Goal: Task Accomplishment & Management: Manage account settings

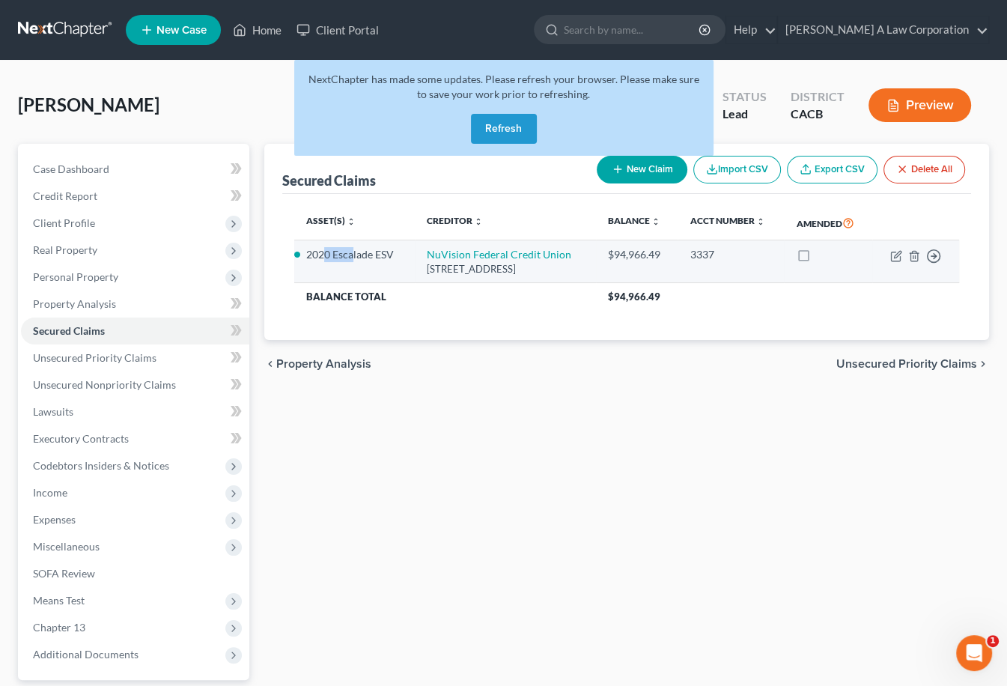
drag, startPoint x: 322, startPoint y: 255, endPoint x: 351, endPoint y: 258, distance: 28.7
click at [351, 258] on li "2020 Escalade ESV" at bounding box center [354, 254] width 96 height 15
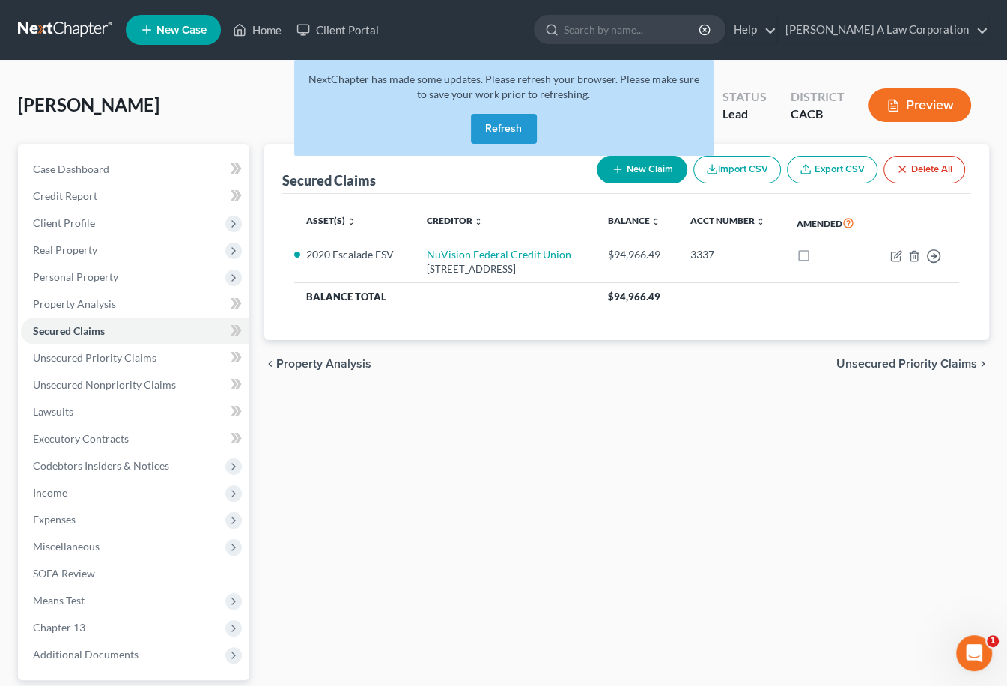
click at [685, 480] on div "Secured Claims New Claim Import CSV Export CSV Delete All Asset(s) expand_more …" at bounding box center [627, 455] width 740 height 622
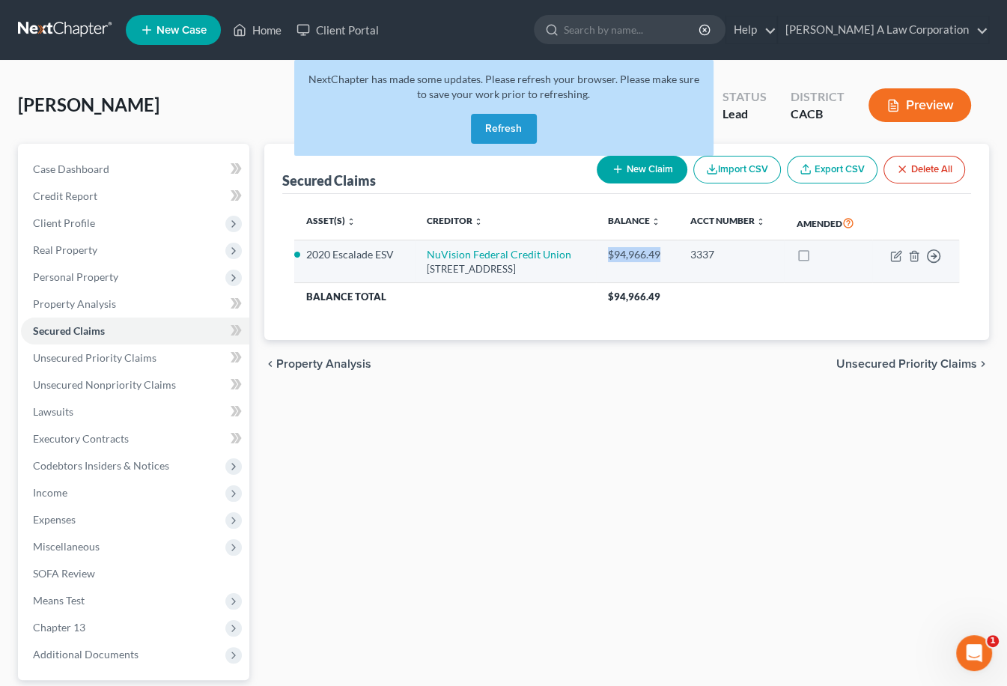
drag, startPoint x: 673, startPoint y: 261, endPoint x: 616, endPoint y: 254, distance: 58.1
click at [616, 254] on td "$94,966.49" at bounding box center [637, 261] width 82 height 43
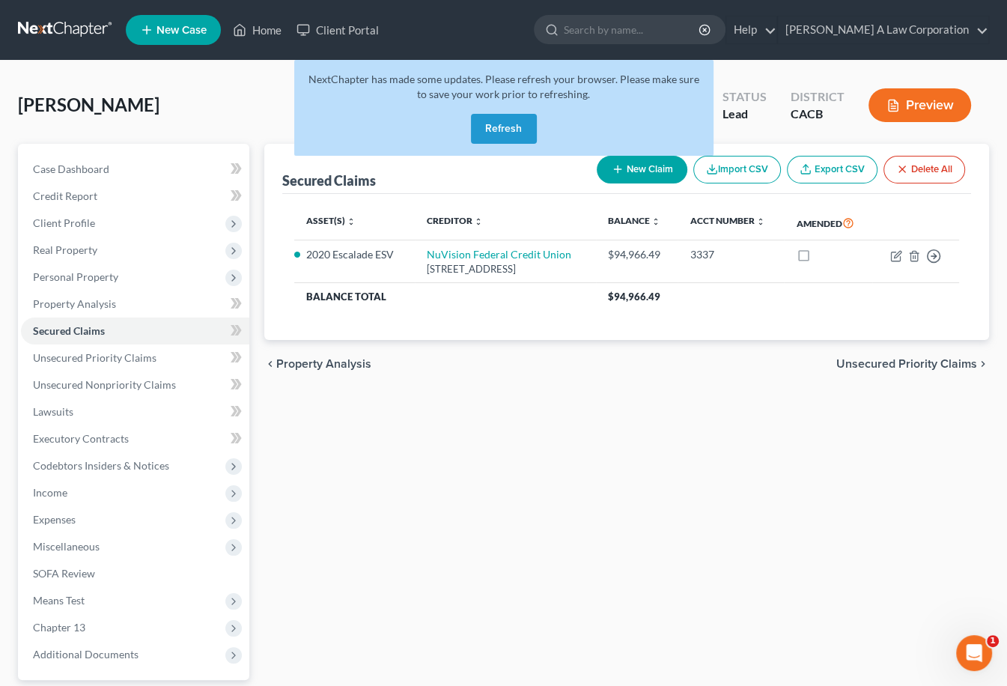
click at [700, 441] on div "Secured Claims New Claim Import CSV Export CSV Delete All Asset(s) expand_more …" at bounding box center [627, 455] width 740 height 622
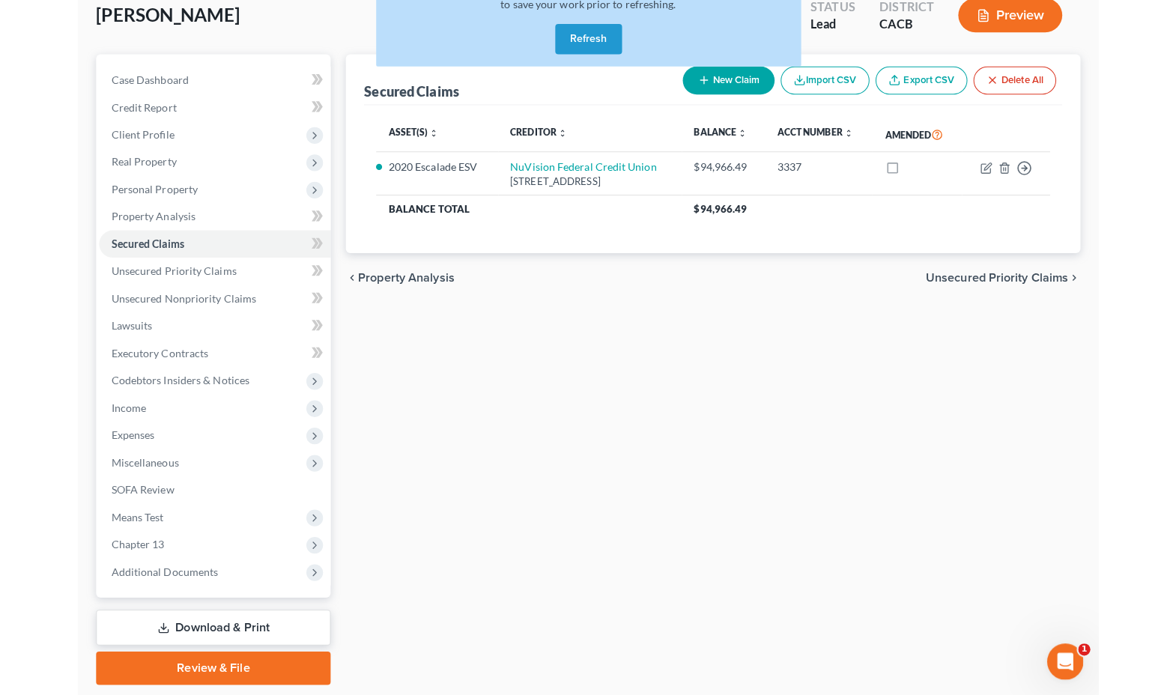
scroll to position [120, 0]
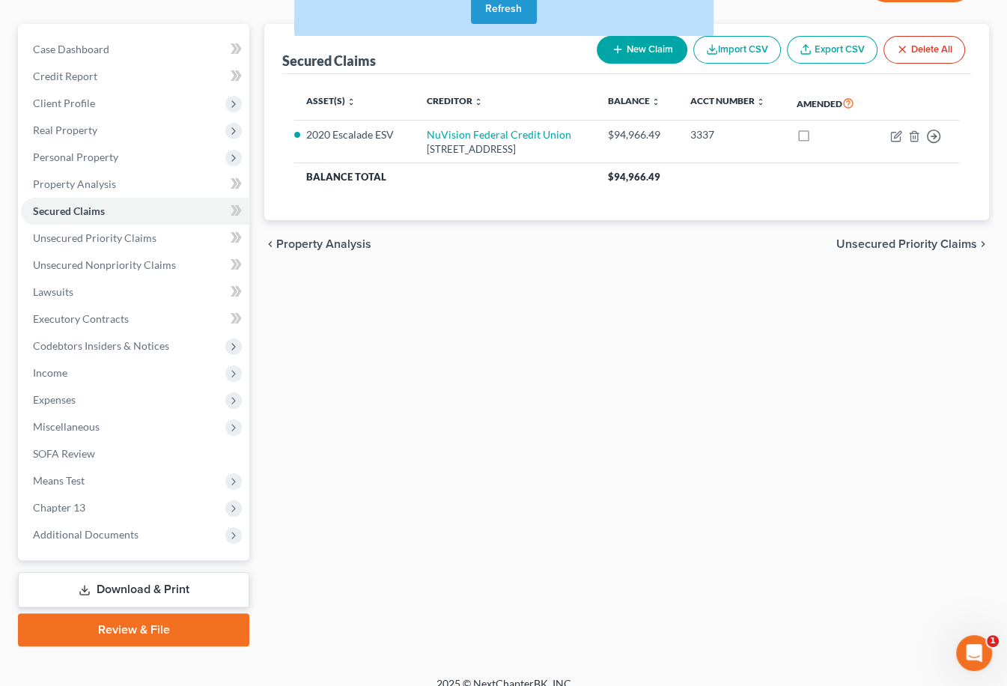
click at [485, 518] on div "Secured Claims New Claim Import CSV Export CSV Delete All Asset(s) expand_more …" at bounding box center [627, 335] width 740 height 622
drag, startPoint x: 450, startPoint y: 324, endPoint x: 443, endPoint y: 309, distance: 16.7
click at [450, 324] on div "Secured Claims New Claim Import CSV Export CSV Delete All Asset(s) expand_more …" at bounding box center [627, 335] width 740 height 622
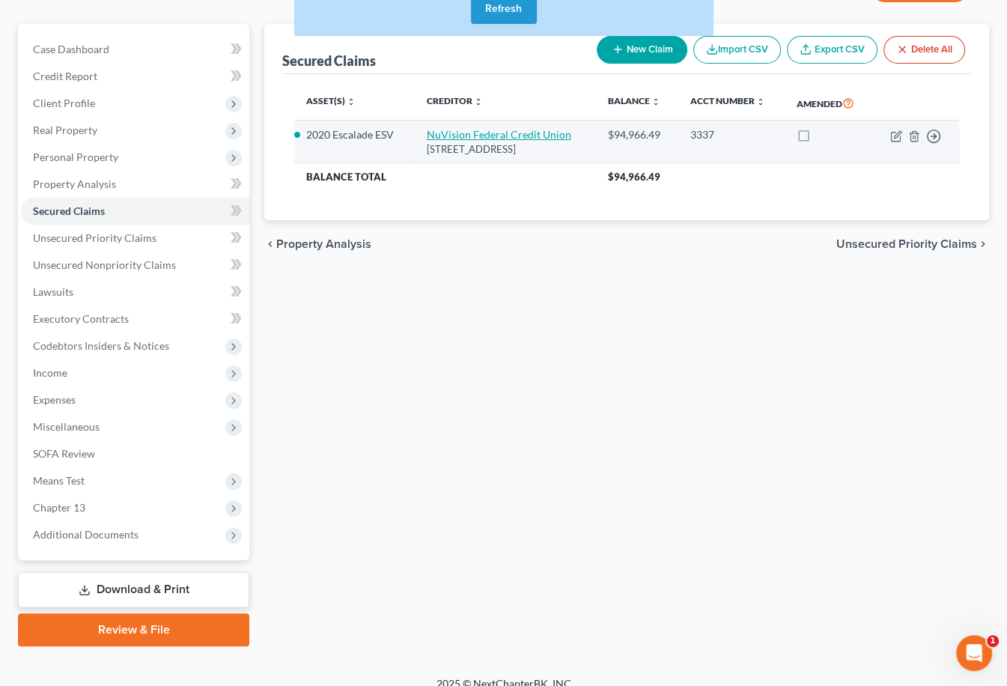
click at [479, 131] on link "NuVision Federal Credit Union" at bounding box center [499, 134] width 145 height 13
select select "1"
select select "2"
select select "0"
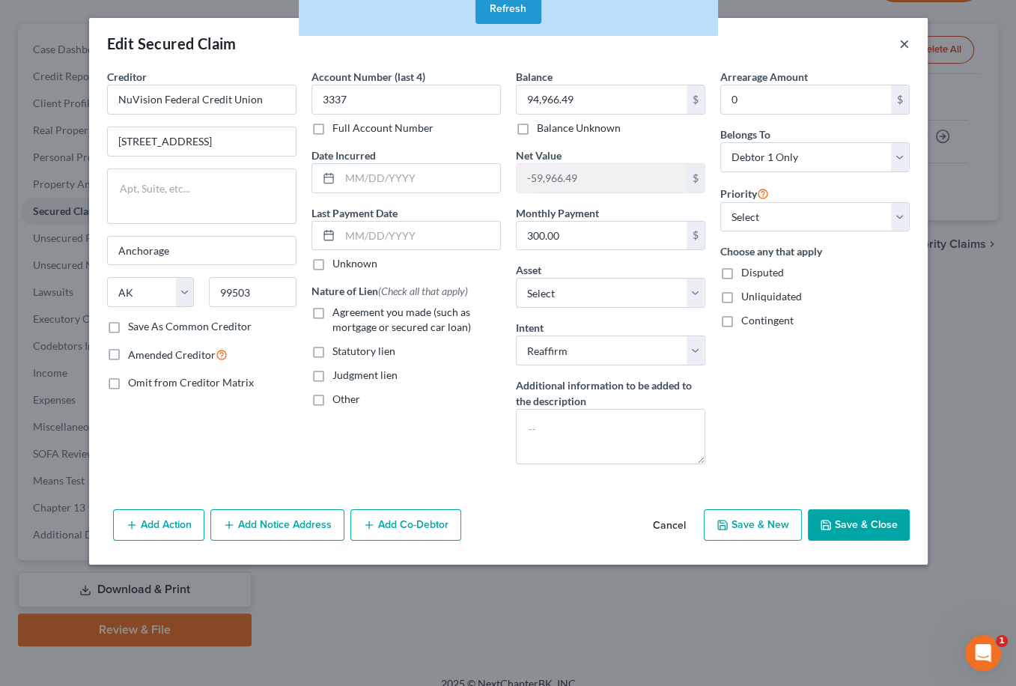
click at [902, 46] on button "×" at bounding box center [905, 43] width 10 height 18
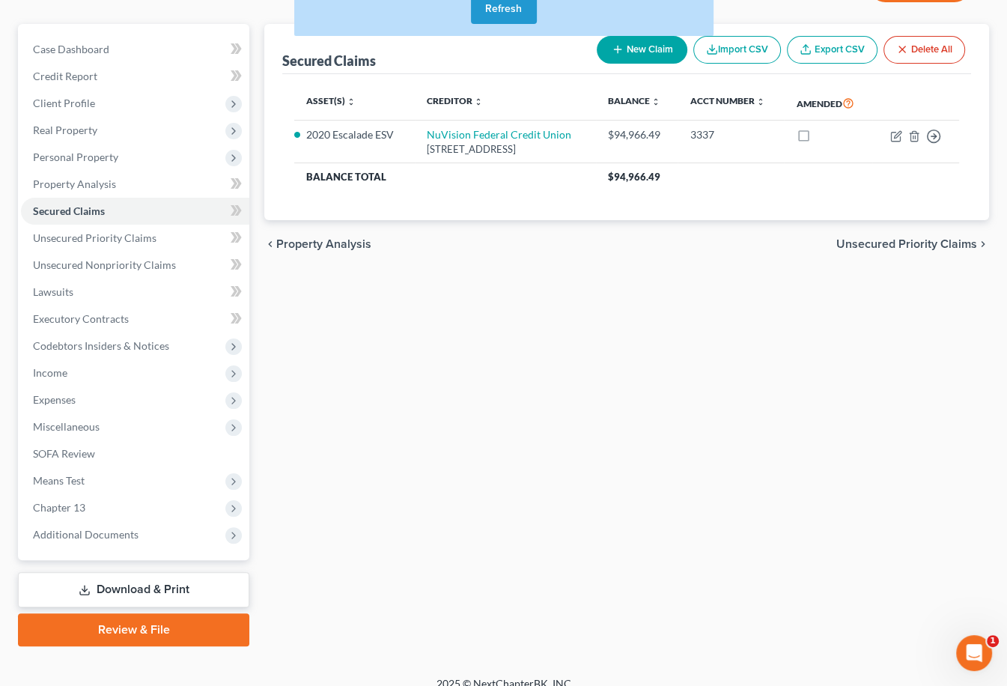
drag, startPoint x: 870, startPoint y: 377, endPoint x: 790, endPoint y: 45, distance: 342.1
click at [873, 380] on div "Secured Claims New Claim Import CSV Export CSV Delete All Asset(s) expand_more …" at bounding box center [627, 335] width 740 height 622
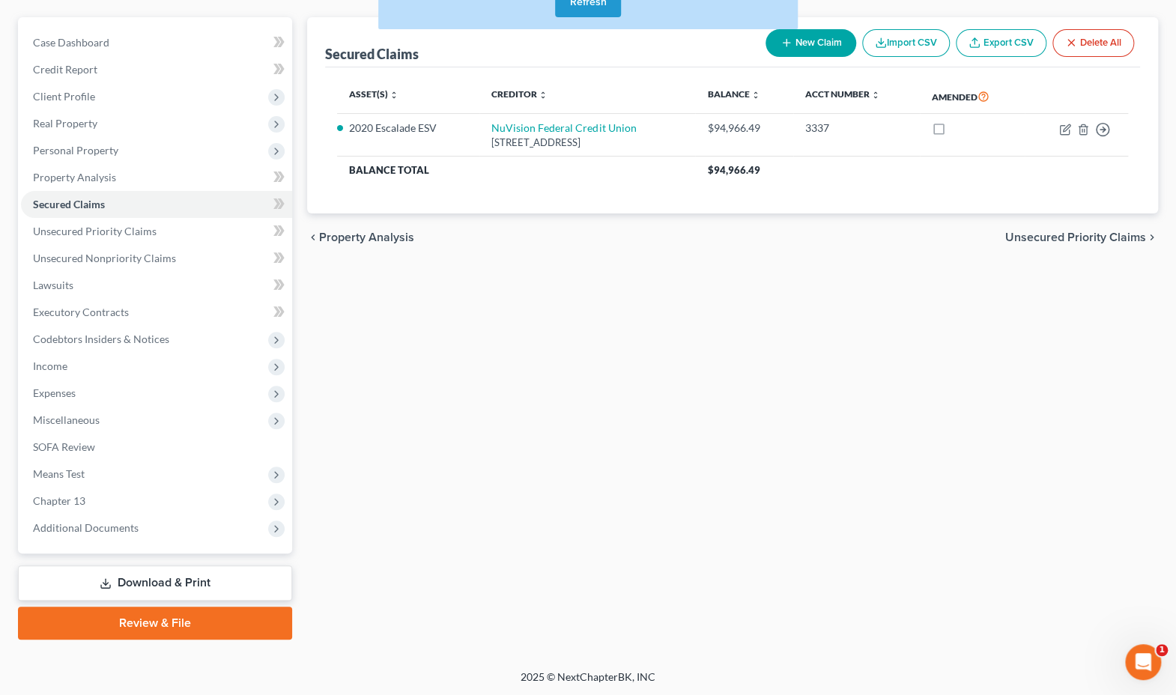
scroll to position [0, 0]
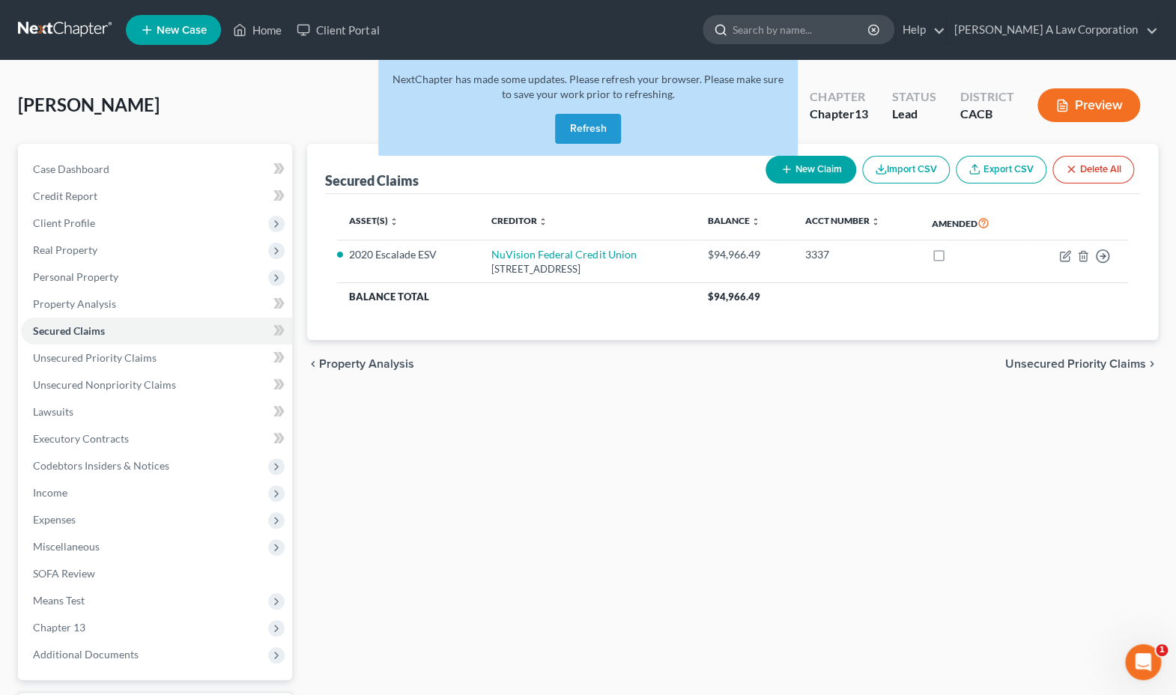
click at [767, 27] on input "search" at bounding box center [801, 30] width 137 height 28
click at [44, 29] on link at bounding box center [66, 29] width 96 height 27
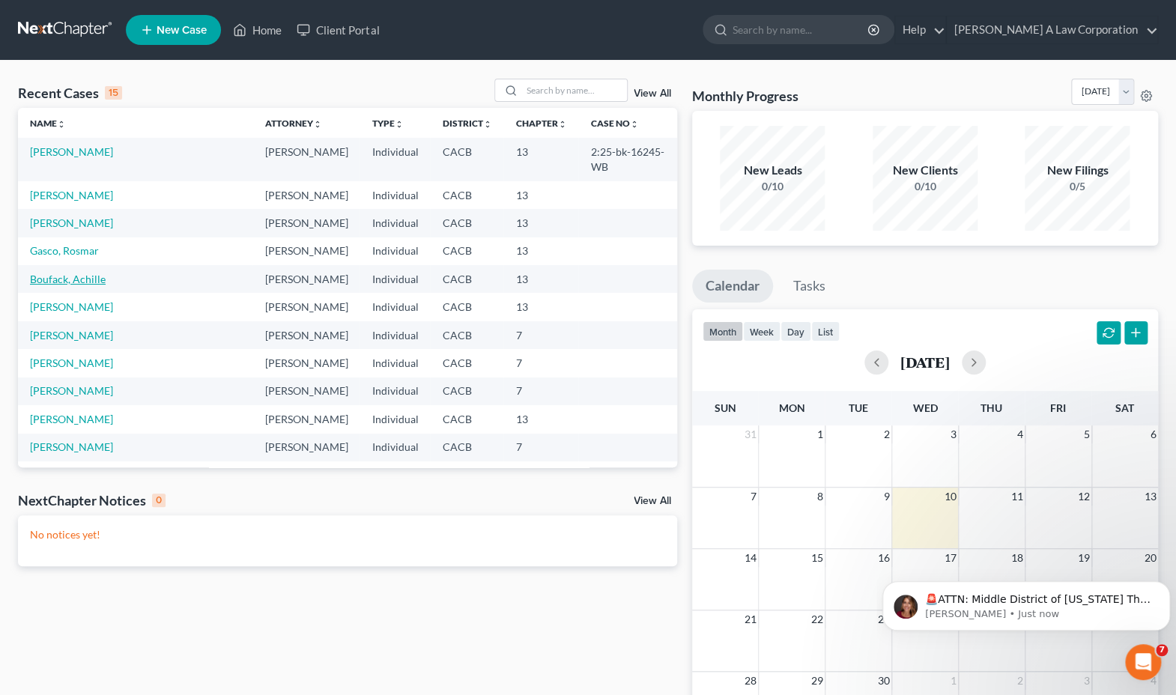
click at [85, 273] on link "Boufack, Achille" at bounding box center [68, 279] width 76 height 13
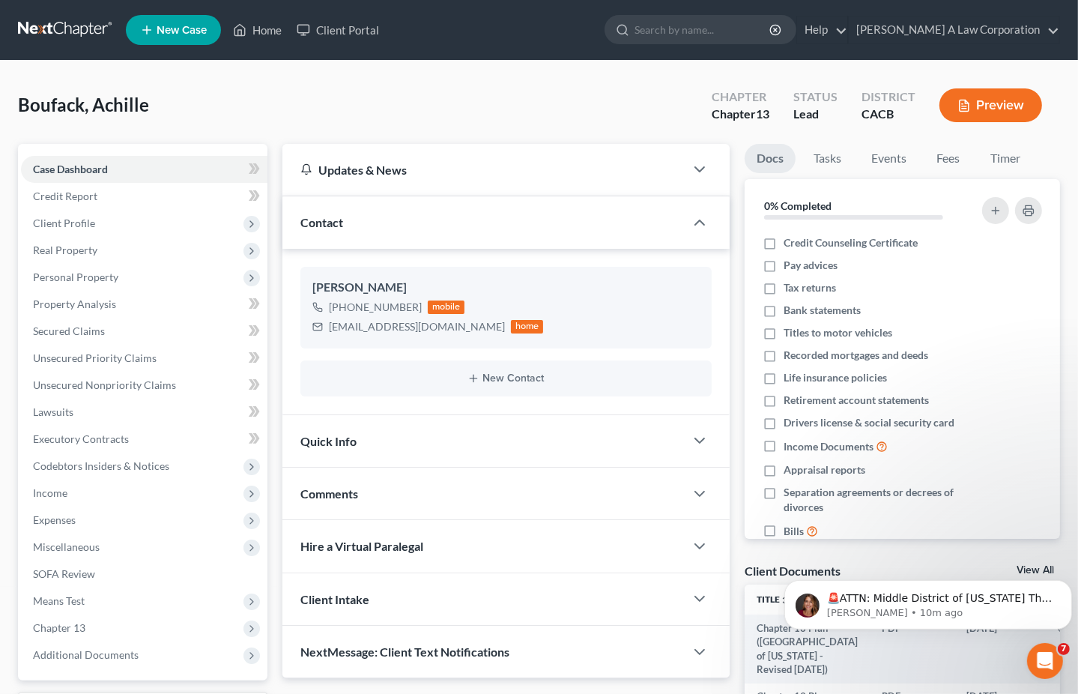
click at [78, 31] on link at bounding box center [66, 29] width 96 height 27
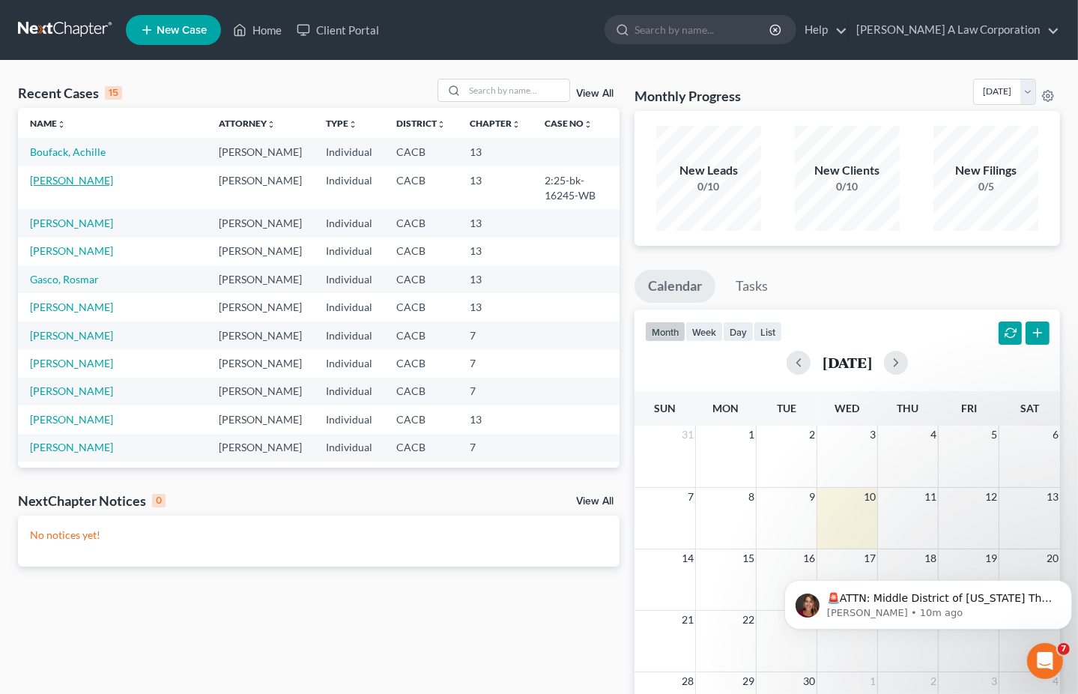
click at [45, 183] on link "[PERSON_NAME]" at bounding box center [71, 180] width 83 height 13
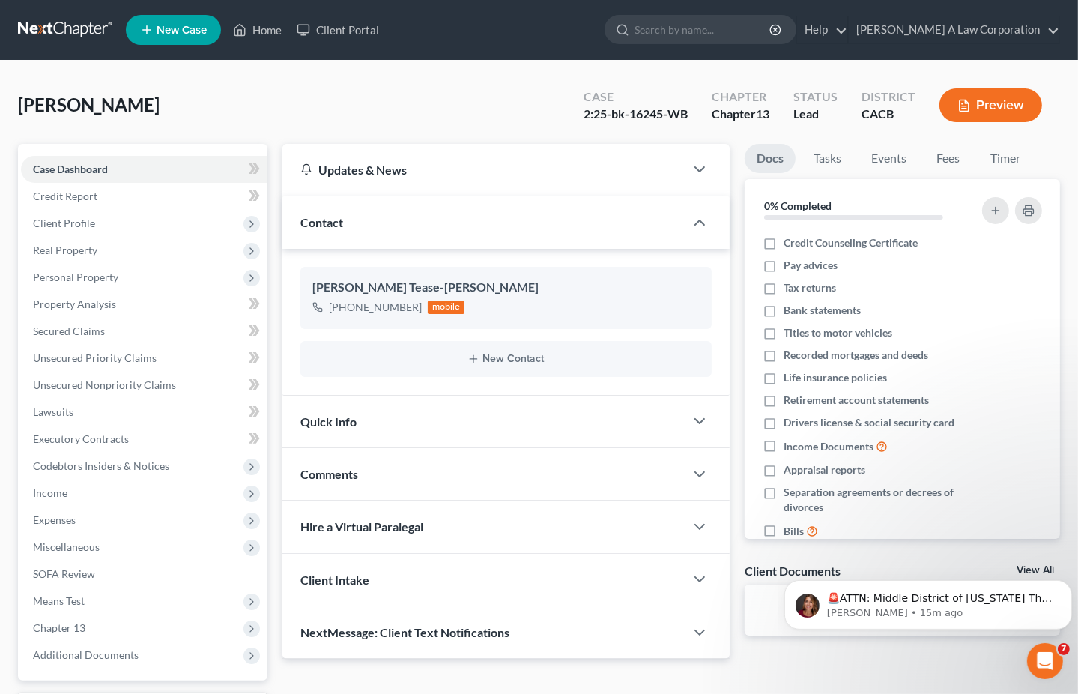
click at [455, 424] on div "Quick Info" at bounding box center [483, 421] width 402 height 52
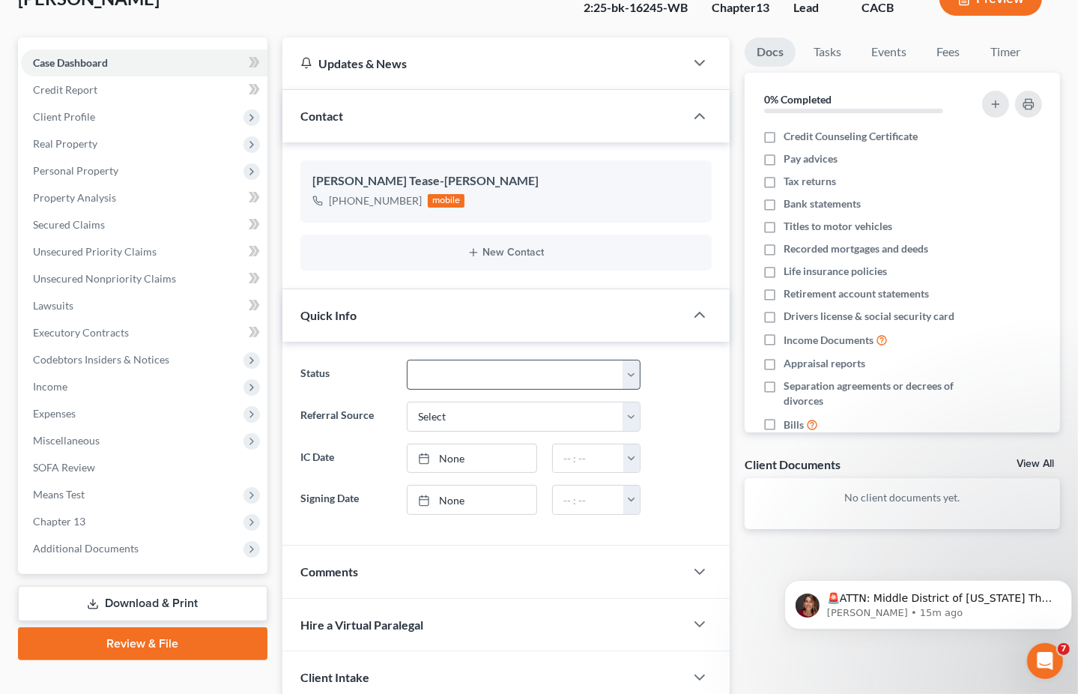
scroll to position [222, 0]
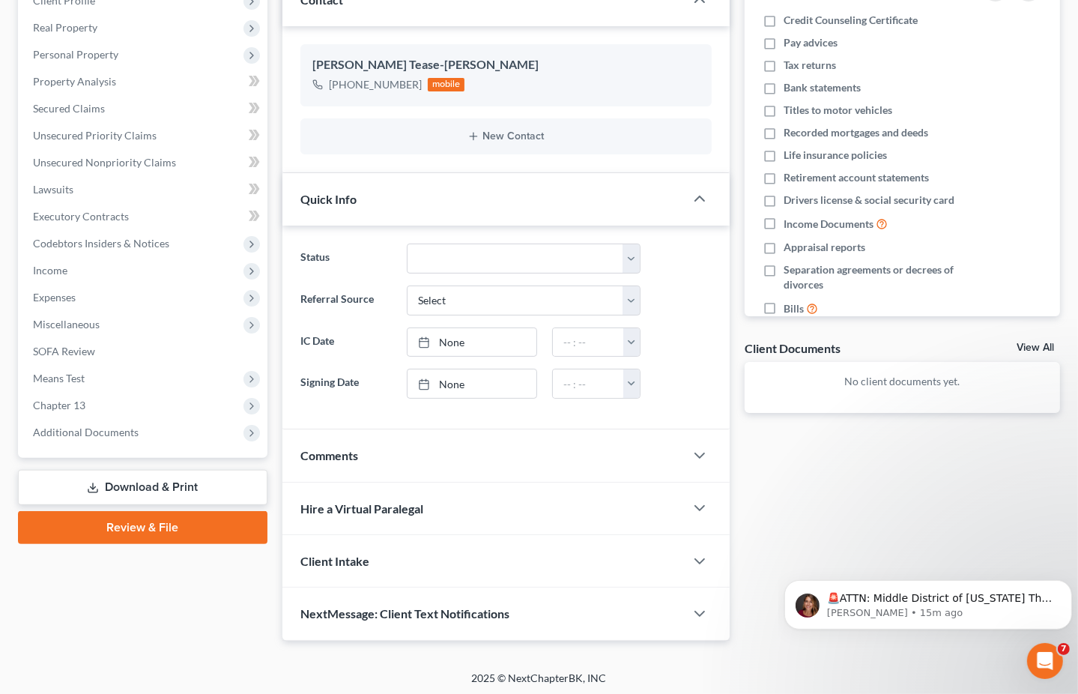
click at [452, 569] on div "Client Intake" at bounding box center [483, 561] width 402 height 52
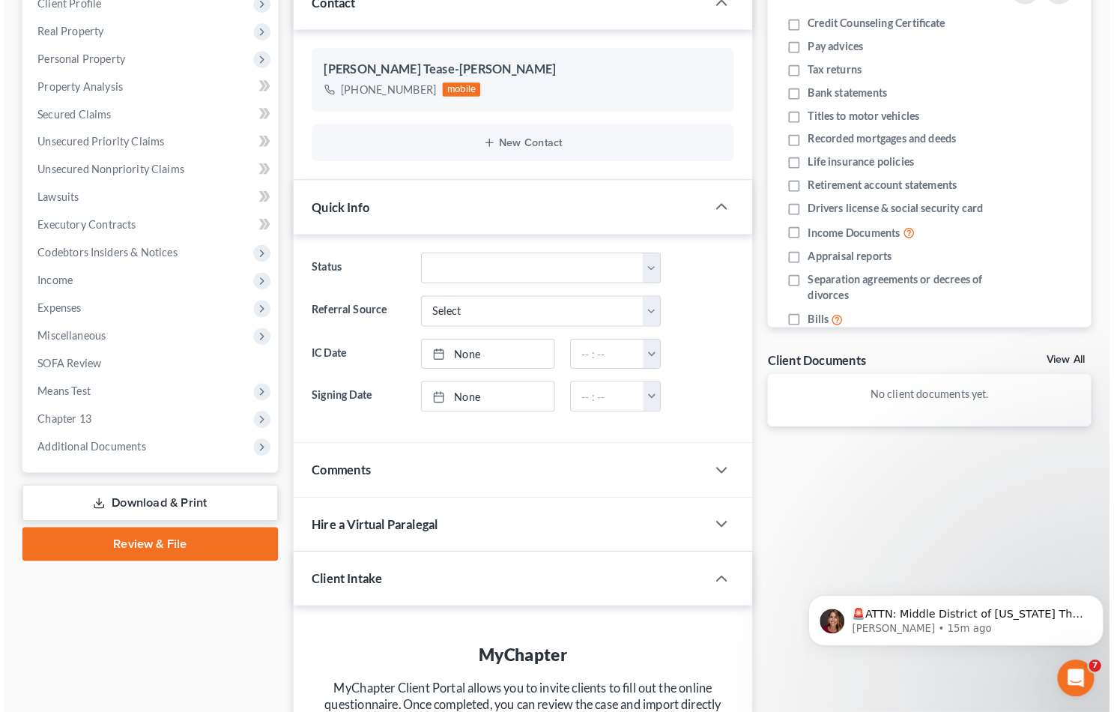
scroll to position [0, 0]
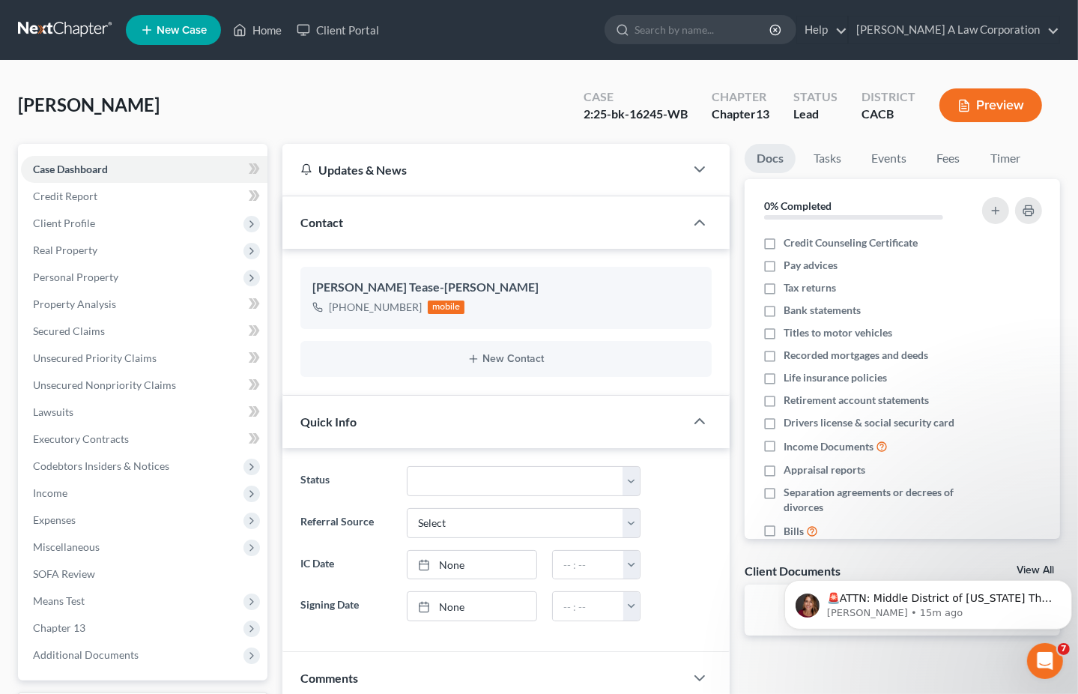
click at [679, 416] on div "Quick Info" at bounding box center [483, 421] width 402 height 52
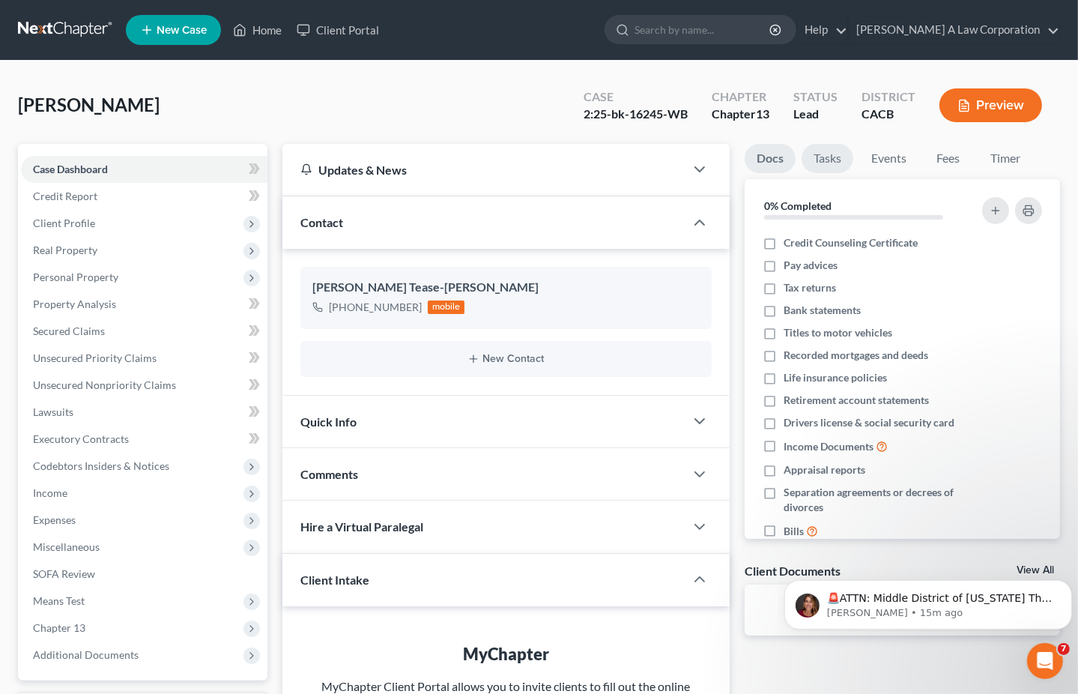
click at [830, 162] on link "Tasks" at bounding box center [827, 158] width 52 height 29
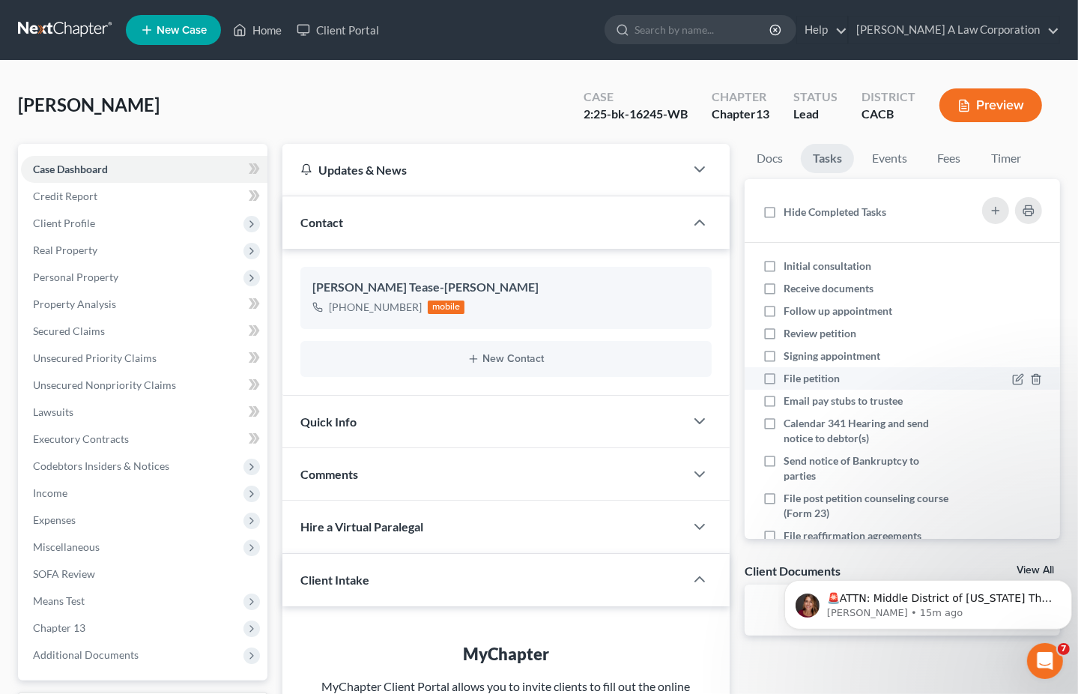
click at [783, 378] on label "File petition" at bounding box center [817, 378] width 68 height 15
click at [789, 378] on input "File petition" at bounding box center [794, 376] width 10 height 10
checkbox input "true"
click at [783, 357] on label "Signing appointment" at bounding box center [837, 355] width 109 height 15
click at [789, 357] on input "Signing appointment" at bounding box center [794, 353] width 10 height 10
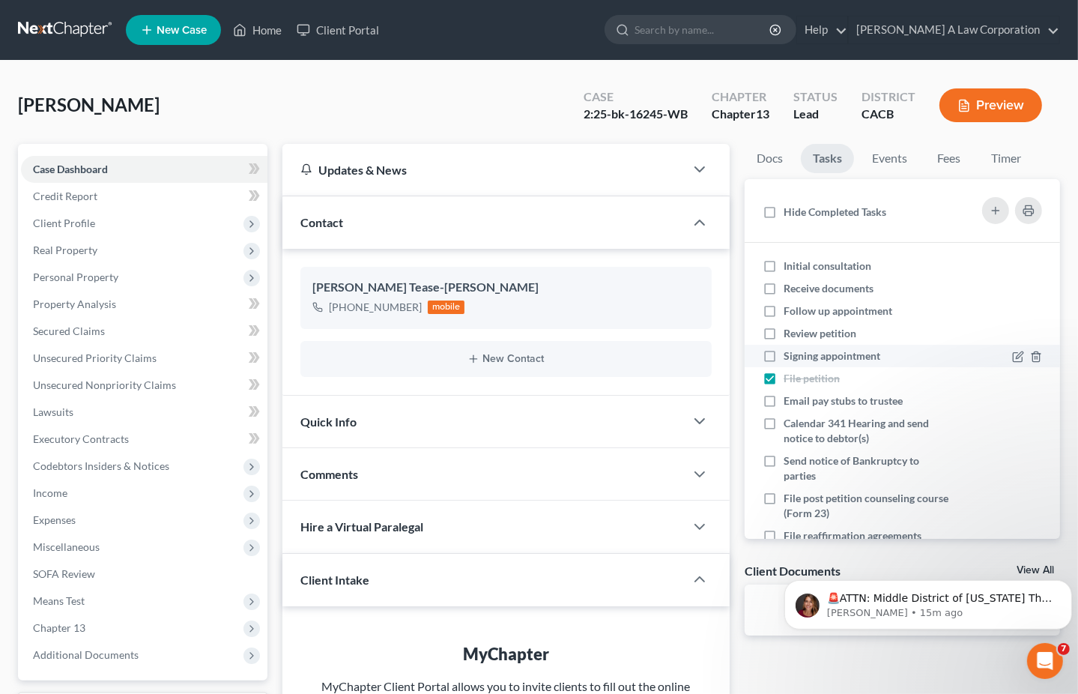
checkbox input "true"
click at [783, 329] on label "Review petition" at bounding box center [825, 333] width 85 height 15
click at [789, 329] on input "Review petition" at bounding box center [794, 331] width 10 height 10
checkbox input "true"
click at [783, 305] on label "Follow up appointment" at bounding box center [843, 310] width 121 height 15
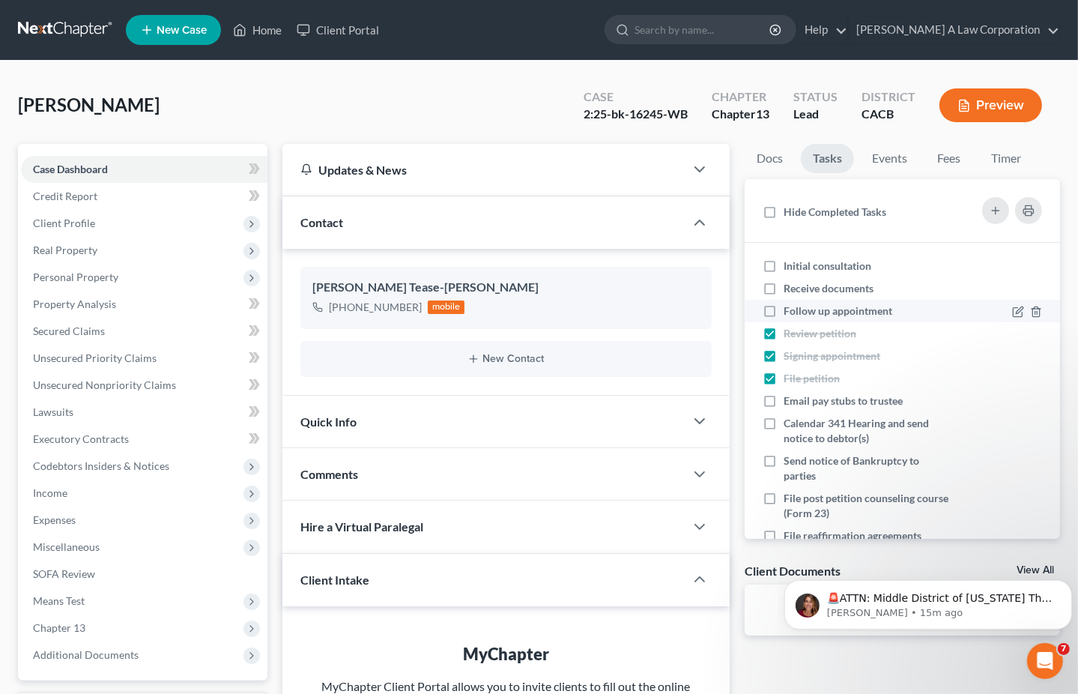
click at [789, 305] on input "Follow up appointment" at bounding box center [794, 308] width 10 height 10
checkbox input "true"
drag, startPoint x: 764, startPoint y: 285, endPoint x: 765, endPoint y: 261, distance: 24.8
click at [783, 285] on label "Receive documents" at bounding box center [834, 288] width 102 height 15
click at [789, 285] on input "Receive documents" at bounding box center [794, 286] width 10 height 10
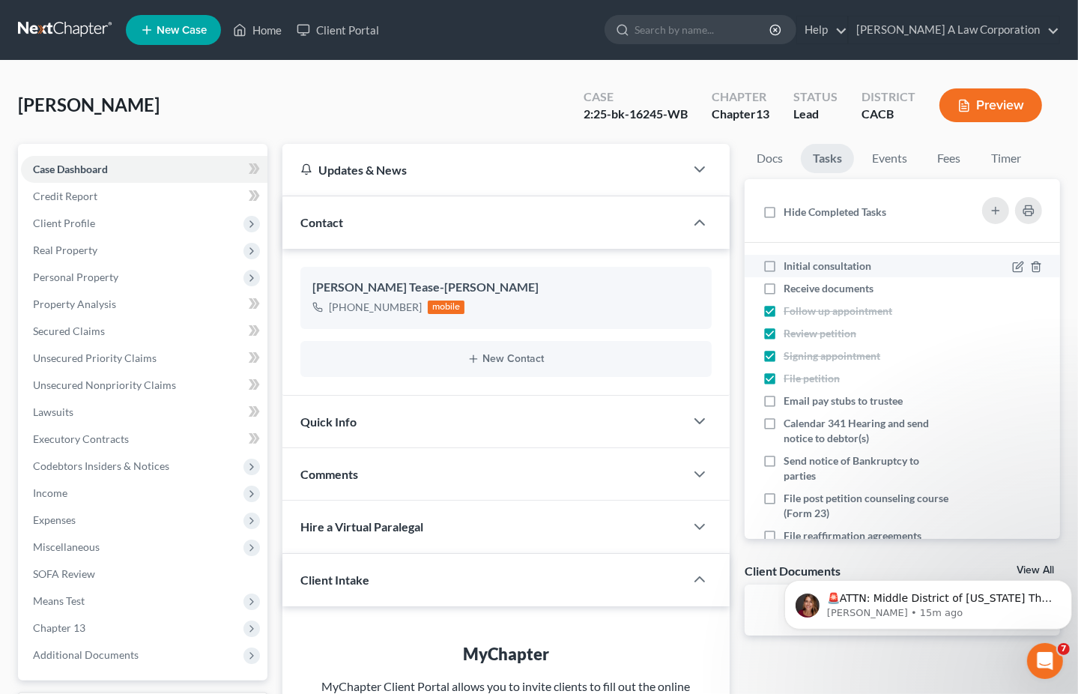
checkbox input "true"
click at [783, 261] on label "Initial consultation" at bounding box center [833, 265] width 100 height 15
click at [789, 261] on input "Initial consultation" at bounding box center [794, 263] width 10 height 10
checkbox input "true"
click at [783, 212] on label "Hide Completed Tasks" at bounding box center [834, 211] width 103 height 15
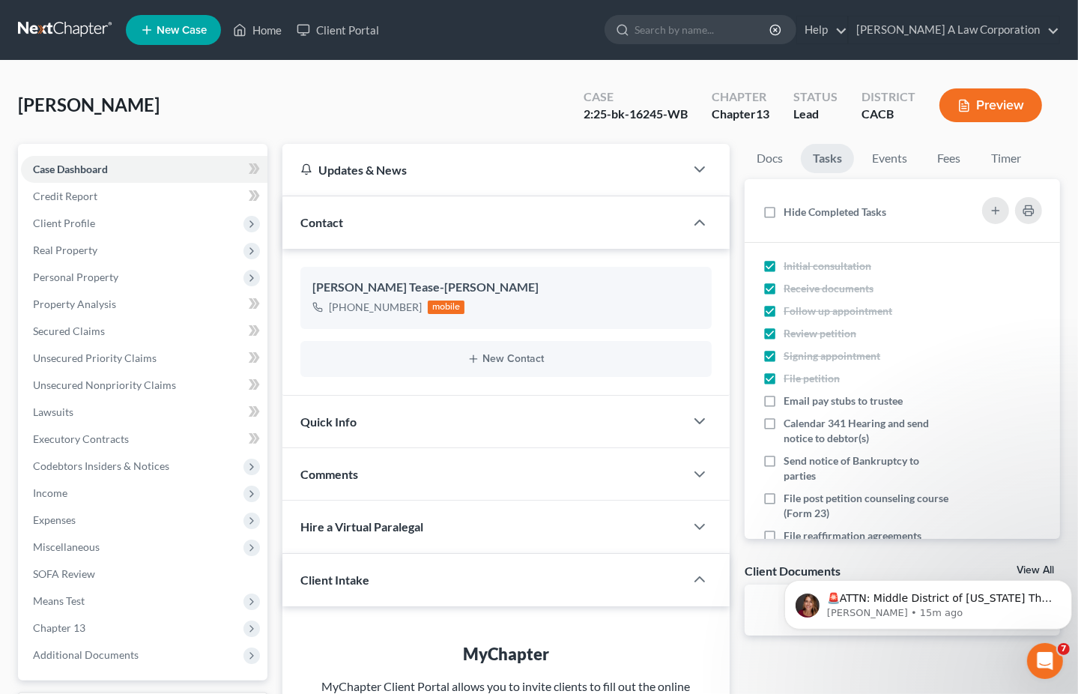
click at [789, 212] on input "Hide Completed Tasks" at bounding box center [794, 209] width 10 height 10
checkbox input "true"
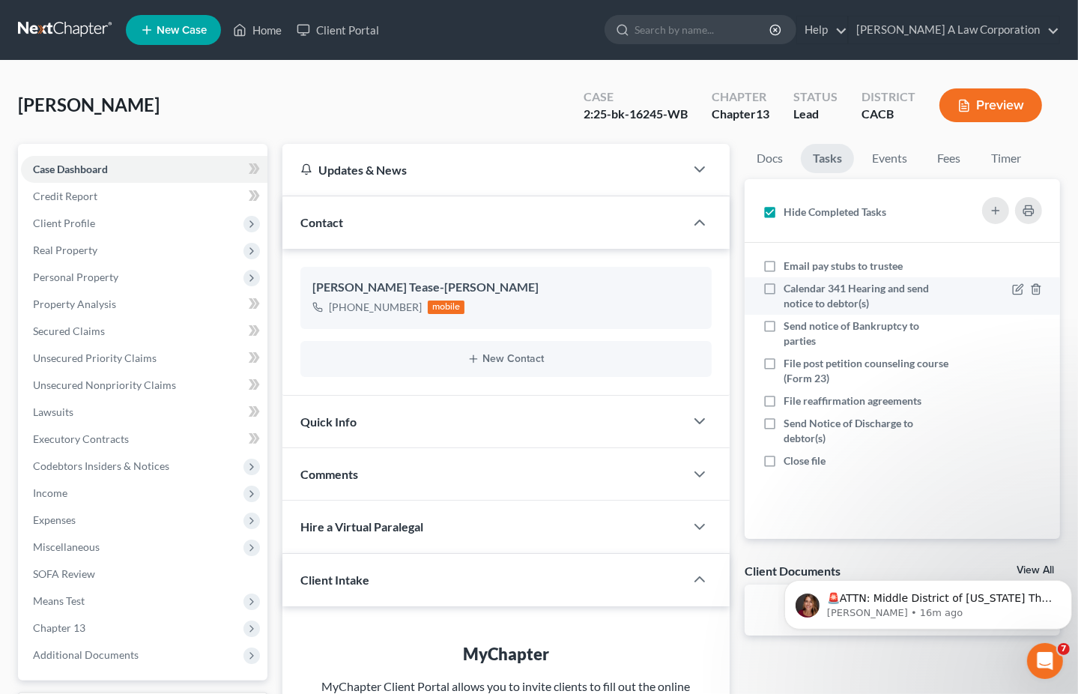
click at [783, 294] on label "Calendar 341 Hearing and send notice to debtor(s)" at bounding box center [866, 296] width 167 height 30
click at [789, 291] on input "Calendar 341 Hearing and send notice to debtor(s)" at bounding box center [794, 286] width 10 height 10
checkbox input "true"
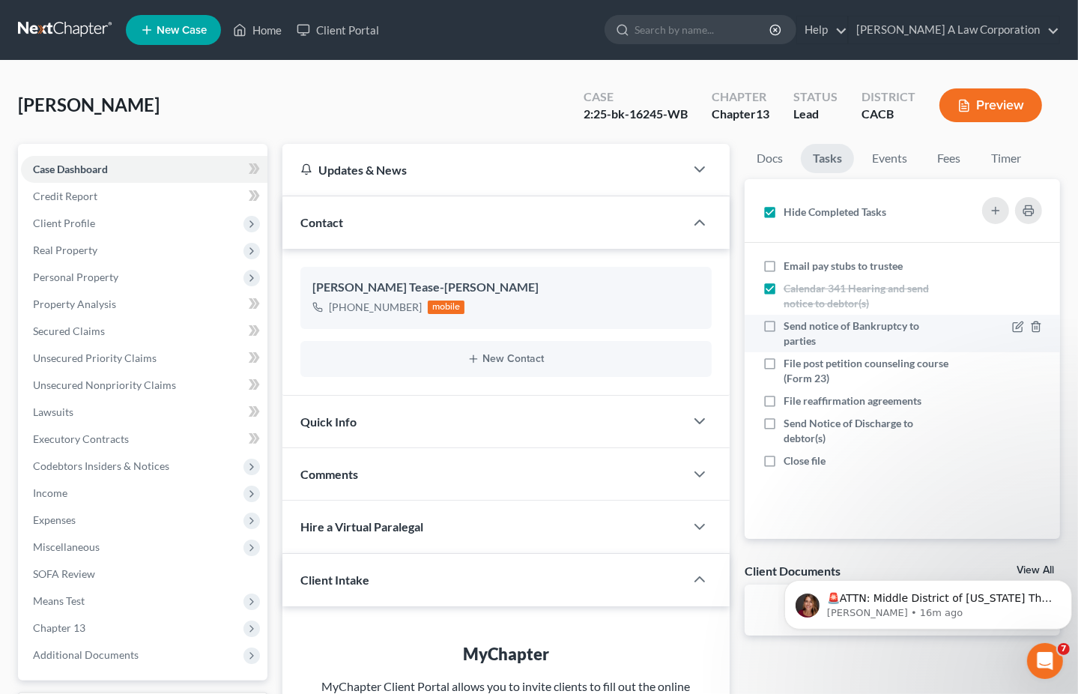
click at [783, 328] on label "Send notice of Bankruptcy to parties" at bounding box center [866, 333] width 167 height 30
click at [789, 328] on input "Send notice of Bankruptcy to parties" at bounding box center [794, 323] width 10 height 10
checkbox input "true"
click at [998, 210] on line "button" at bounding box center [995, 210] width 7 height 0
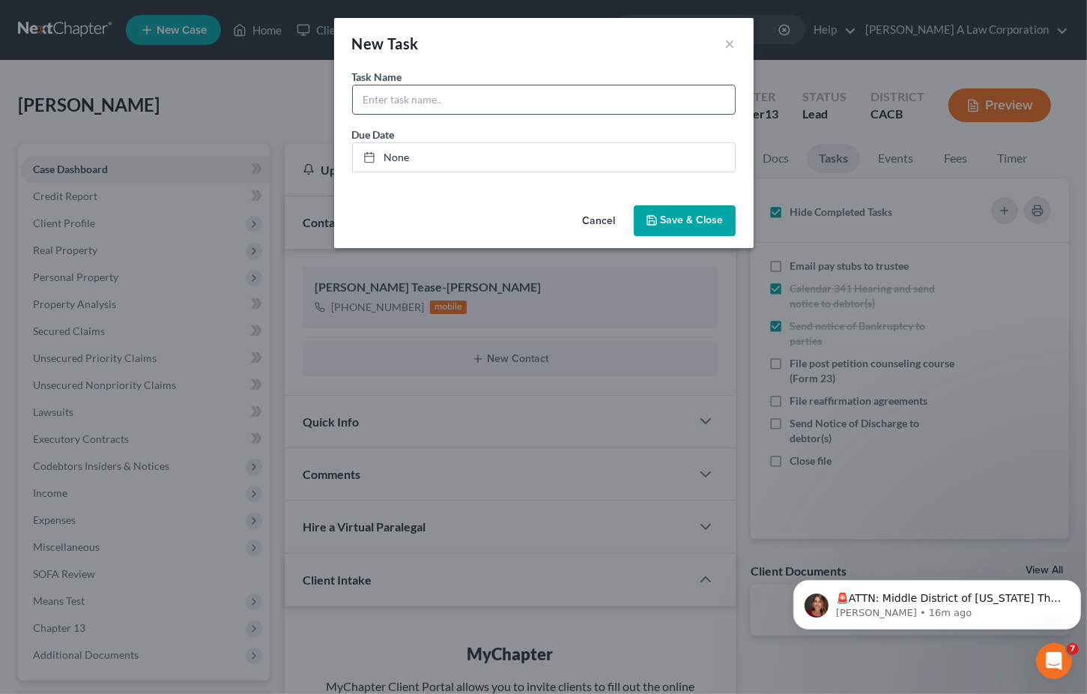
click at [641, 99] on input "text" at bounding box center [544, 99] width 382 height 28
type input "file a motion to set value on car"
click at [692, 222] on span "Save & Close" at bounding box center [692, 220] width 63 height 13
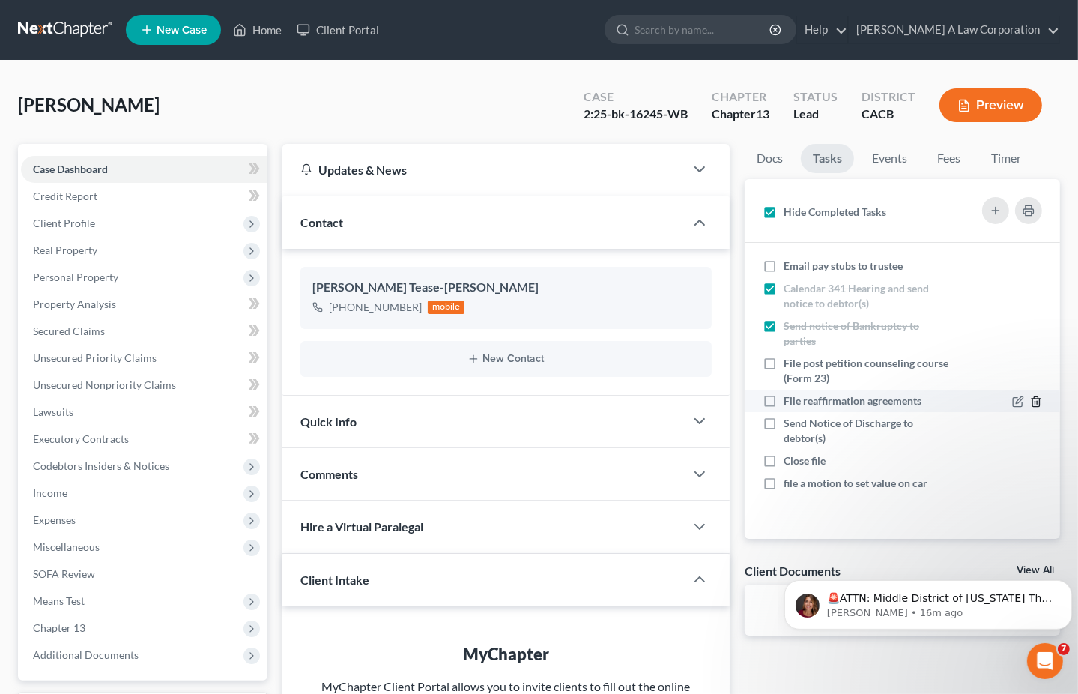
click at [1031, 398] on icon "button" at bounding box center [1036, 401] width 12 height 12
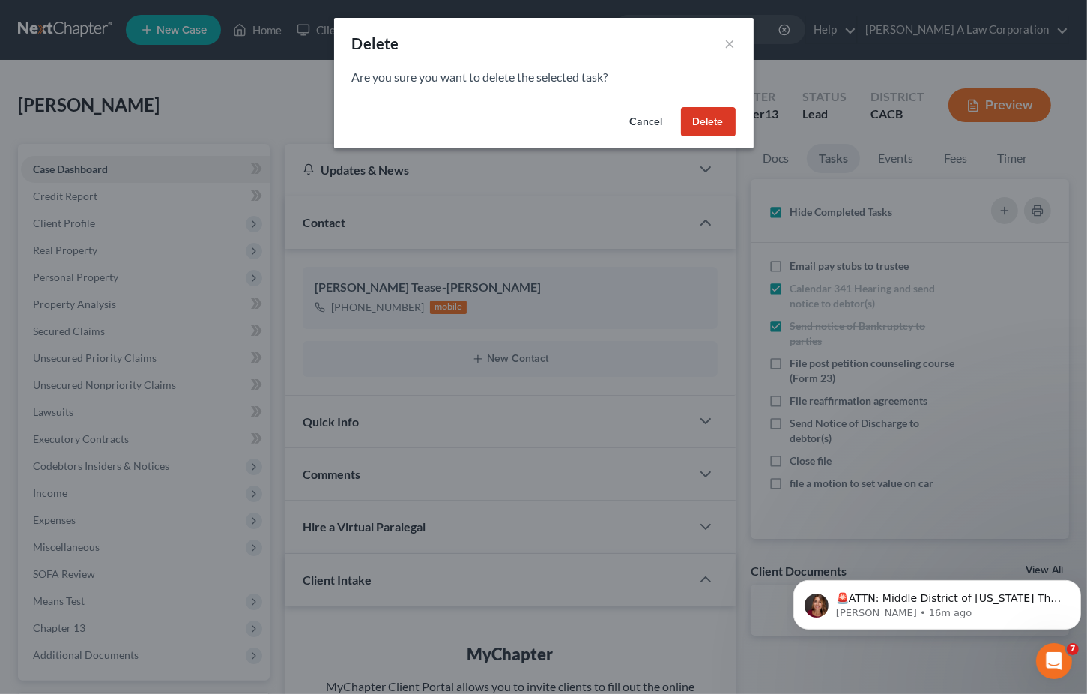
click at [698, 123] on button "Delete" at bounding box center [708, 122] width 55 height 30
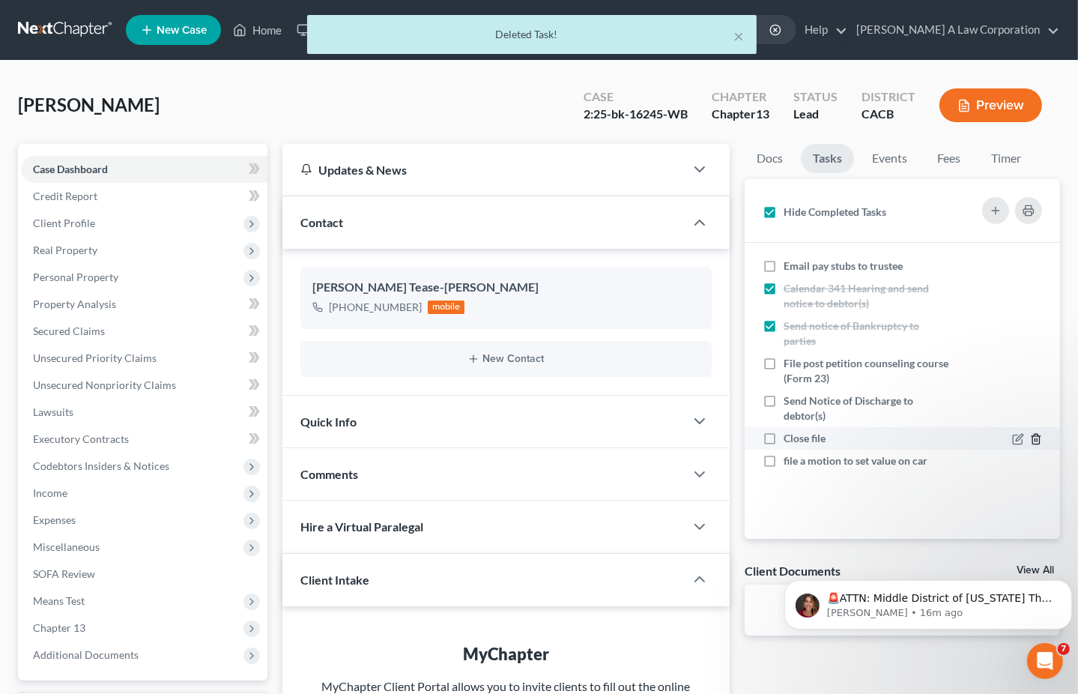
click at [1035, 440] on line "button" at bounding box center [1035, 439] width 0 height 3
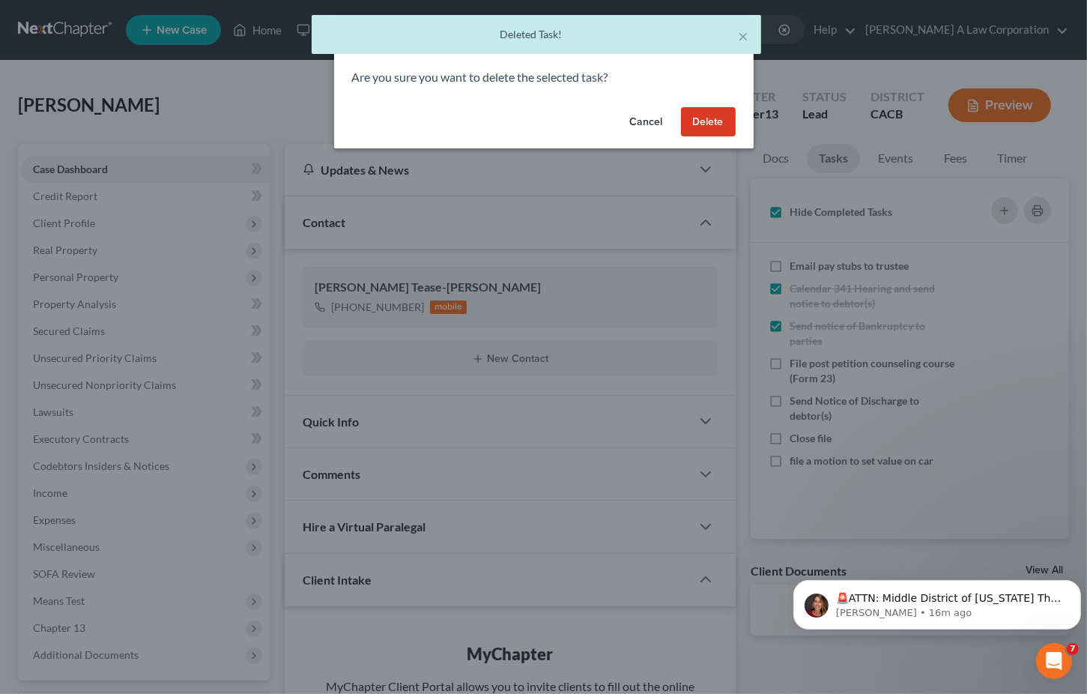
click at [713, 121] on button "Delete" at bounding box center [708, 122] width 55 height 30
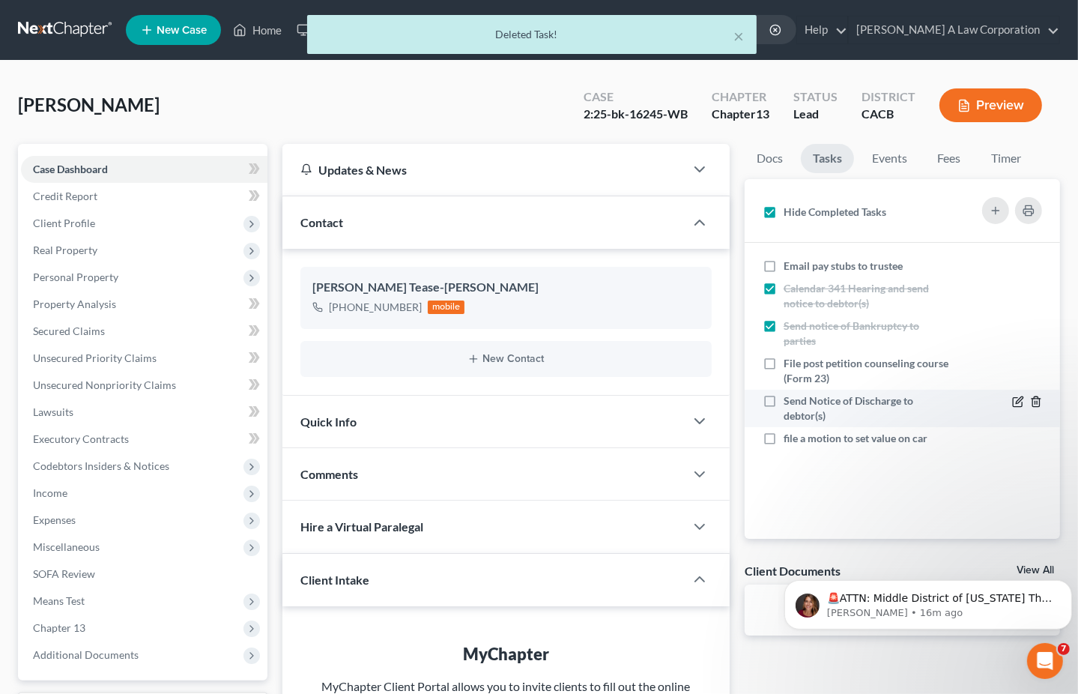
drag, startPoint x: 1035, startPoint y: 400, endPoint x: 1016, endPoint y: 400, distance: 19.5
click at [1034, 398] on icon "button" at bounding box center [1036, 401] width 12 height 12
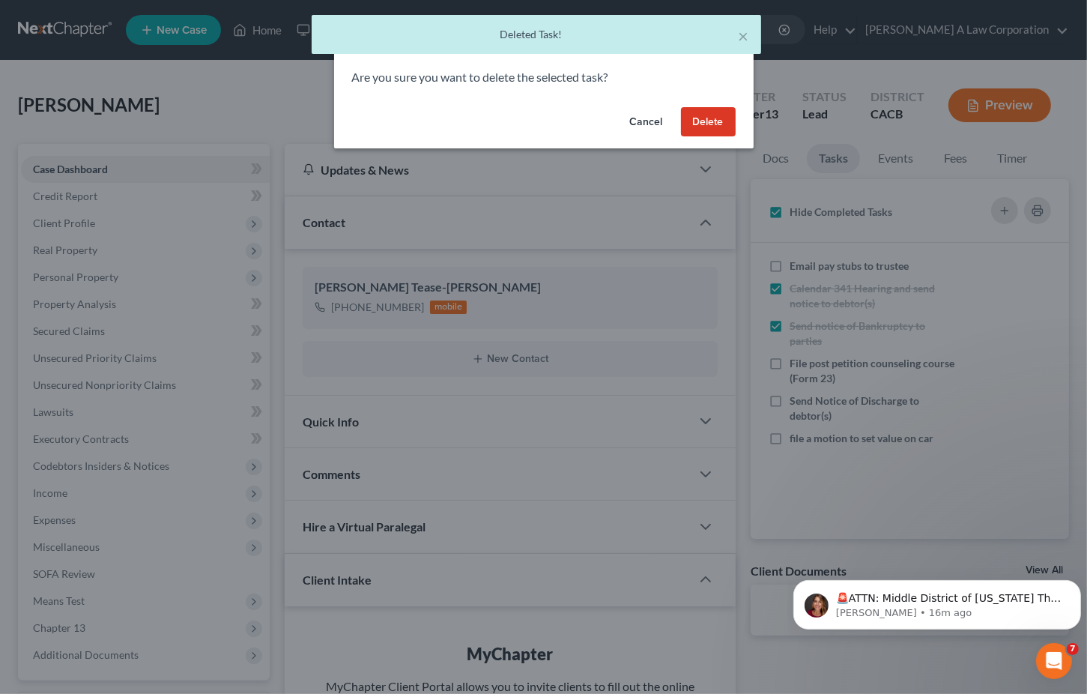
click at [705, 120] on button "Delete" at bounding box center [708, 122] width 55 height 30
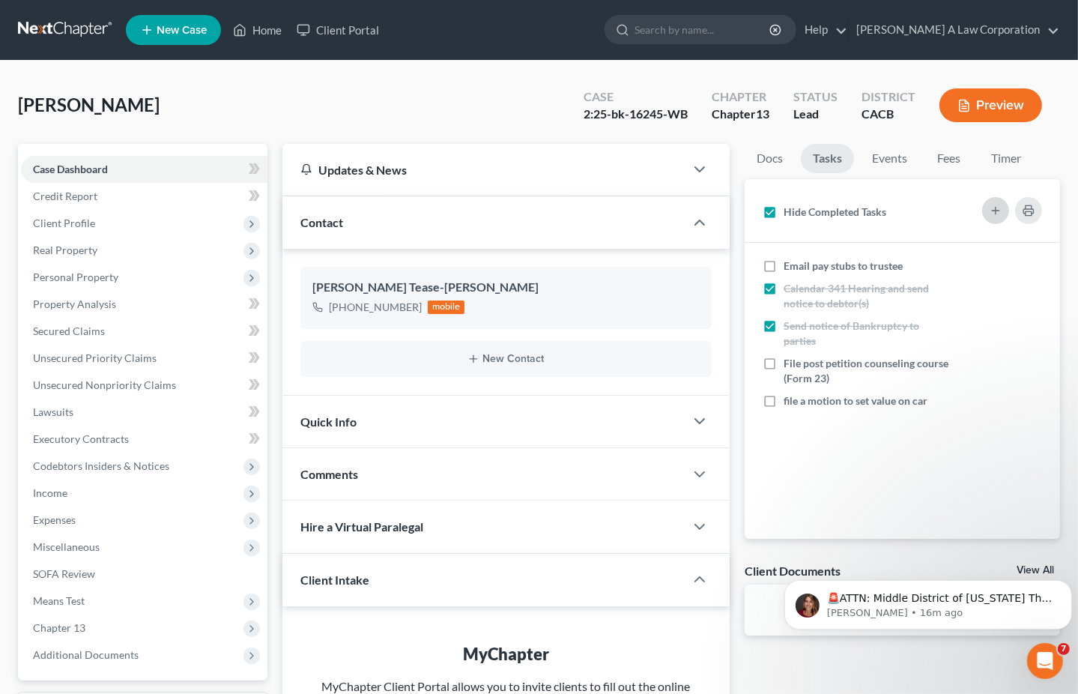
click at [989, 213] on icon "button" at bounding box center [995, 210] width 12 height 12
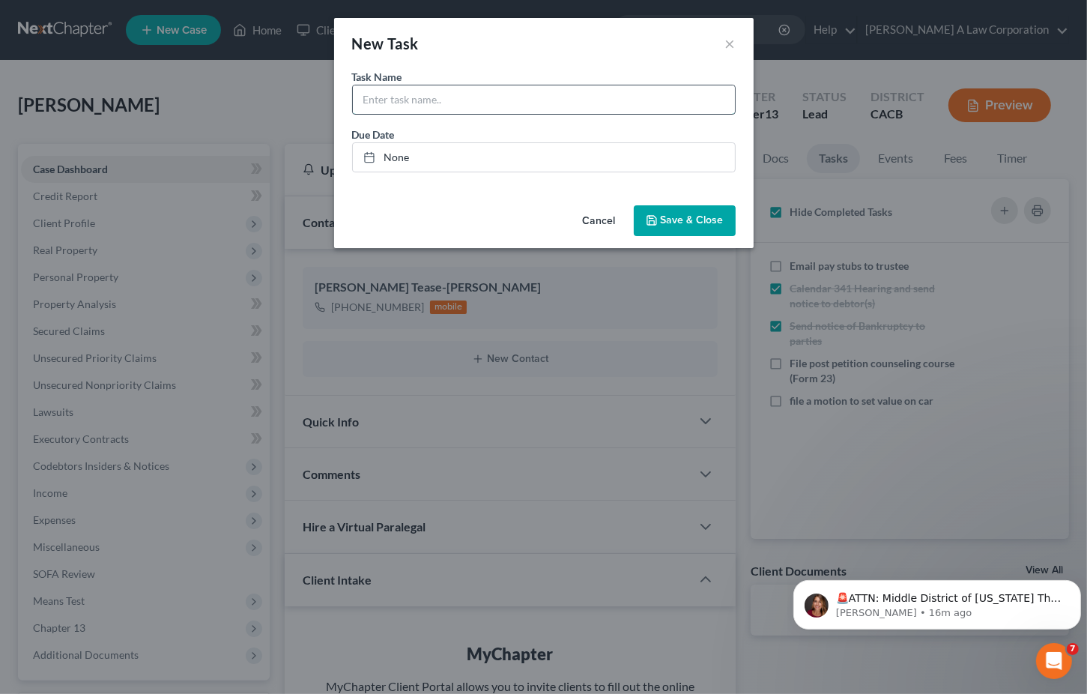
click at [464, 107] on input "text" at bounding box center [544, 99] width 382 height 28
type input "update I and J, waiting to receive new paystubs from client"
click at [671, 216] on span "Save & Close" at bounding box center [692, 220] width 63 height 13
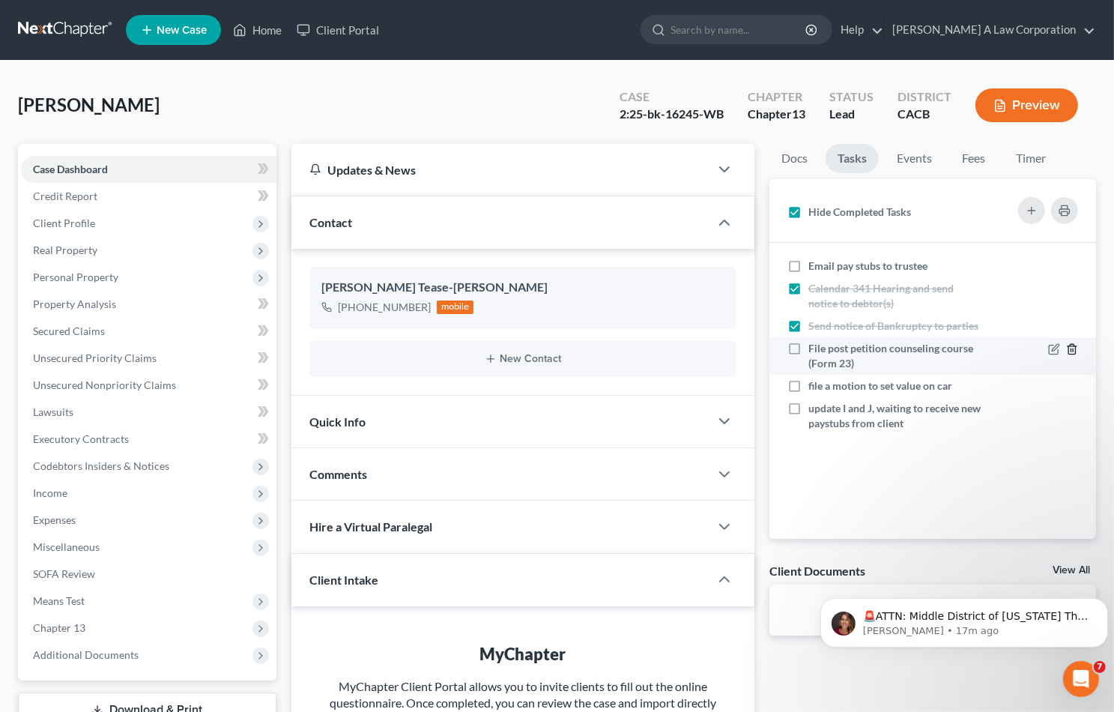
click at [1073, 348] on icon "button" at bounding box center [1072, 349] width 12 height 12
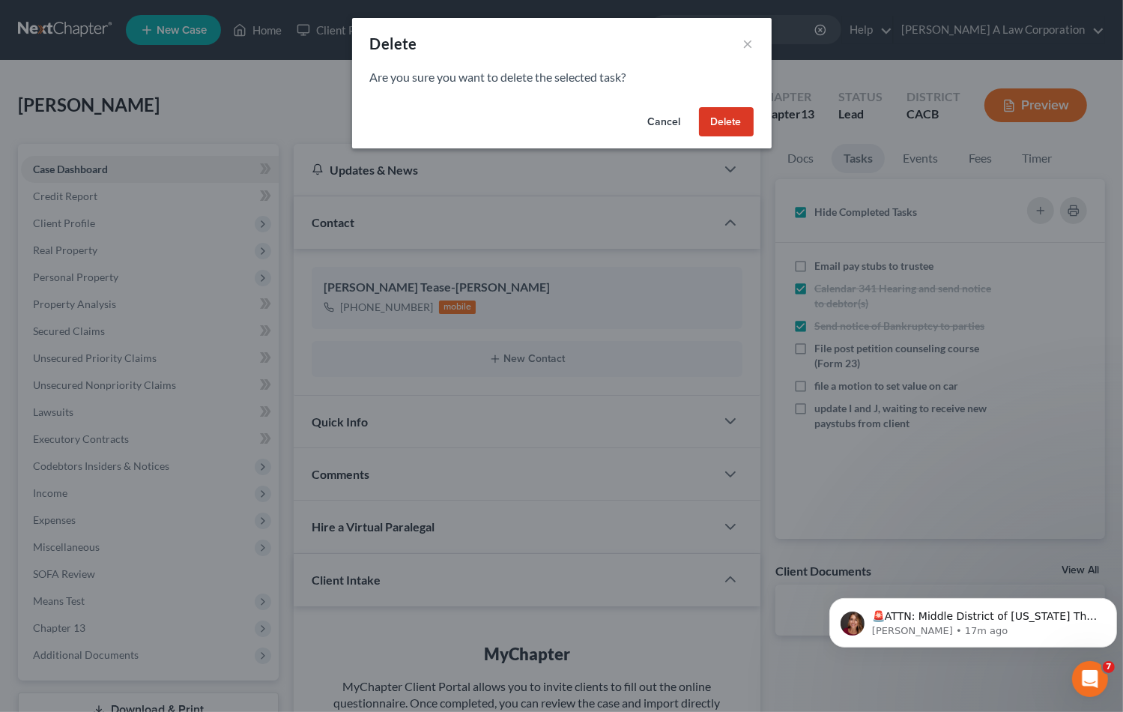
click at [734, 125] on button "Delete" at bounding box center [726, 122] width 55 height 30
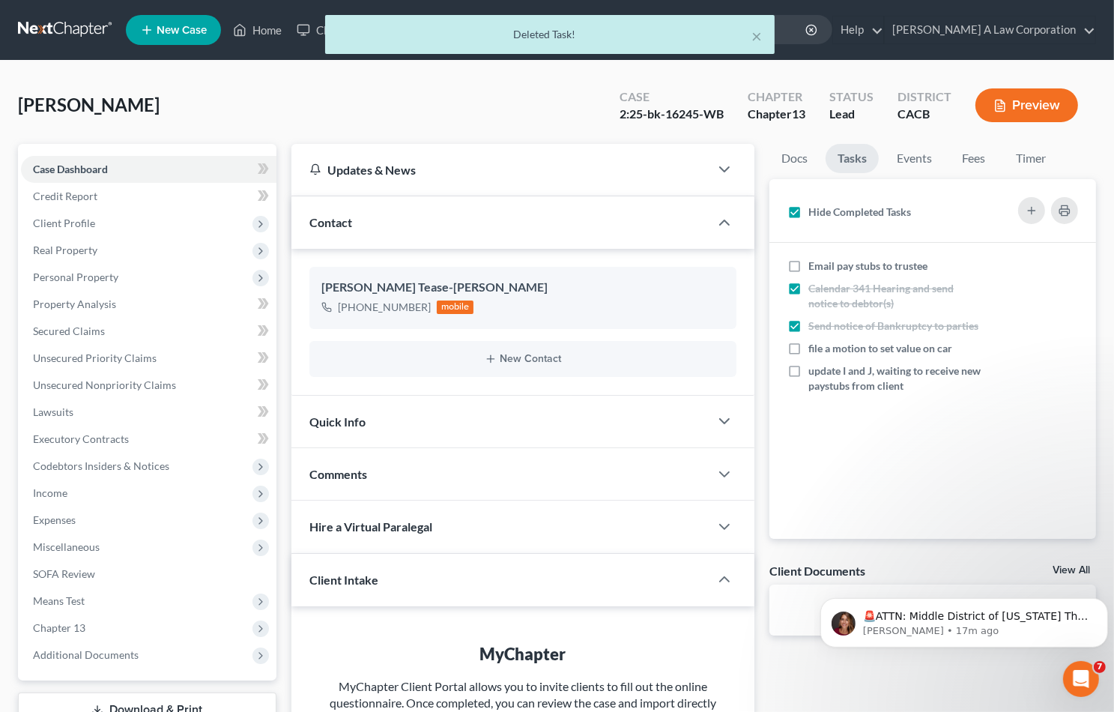
click at [808, 210] on label "Hide Completed Tasks" at bounding box center [859, 211] width 103 height 15
click at [814, 210] on input "Hide Completed Tasks" at bounding box center [819, 209] width 10 height 10
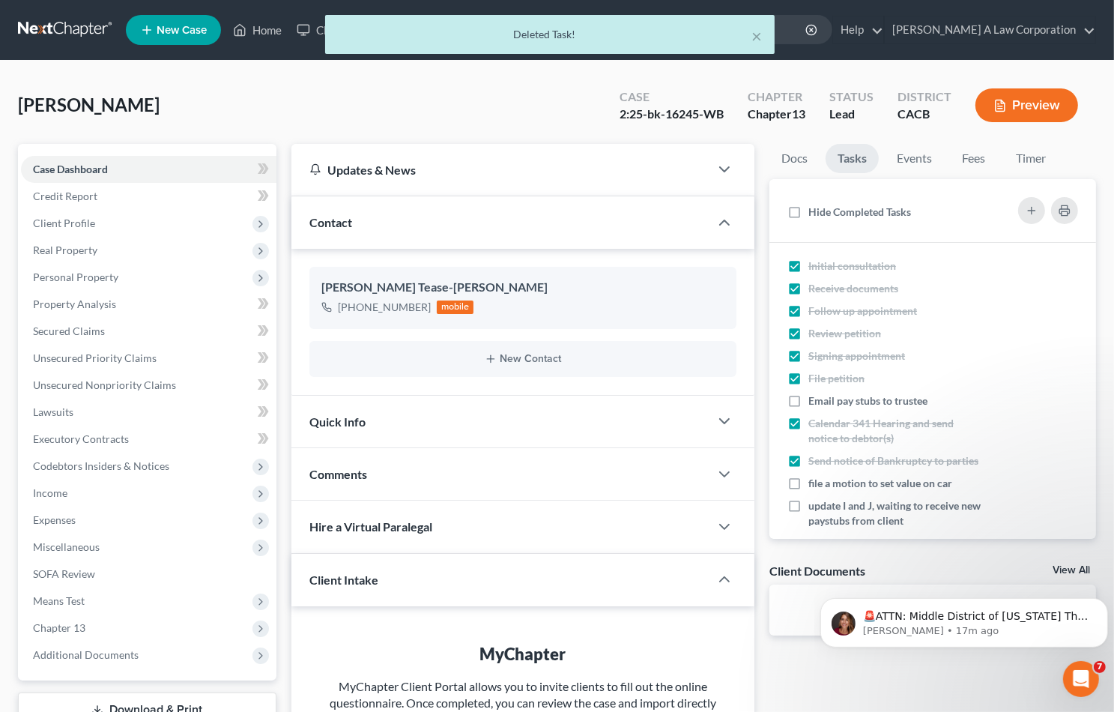
click at [808, 210] on label "Hide Completed Tasks" at bounding box center [859, 211] width 103 height 15
click at [814, 210] on input "Hide Completed Tasks" at bounding box center [819, 209] width 10 height 10
checkbox input "true"
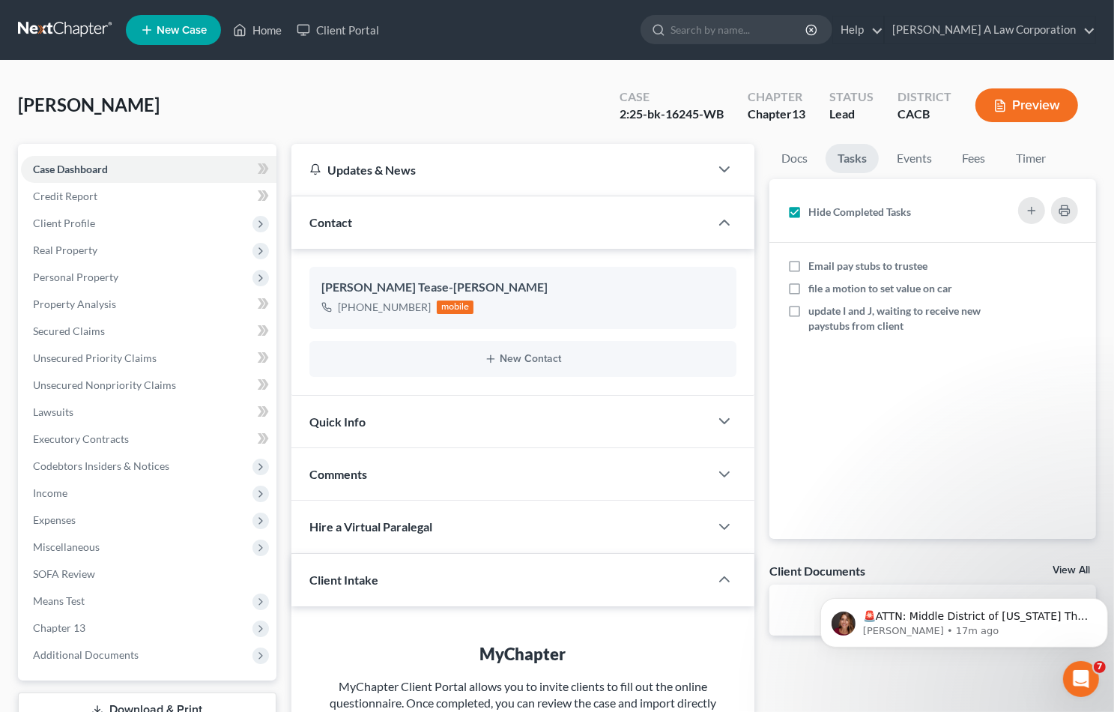
click at [76, 25] on link at bounding box center [66, 29] width 96 height 27
